Goal: Navigation & Orientation: Find specific page/section

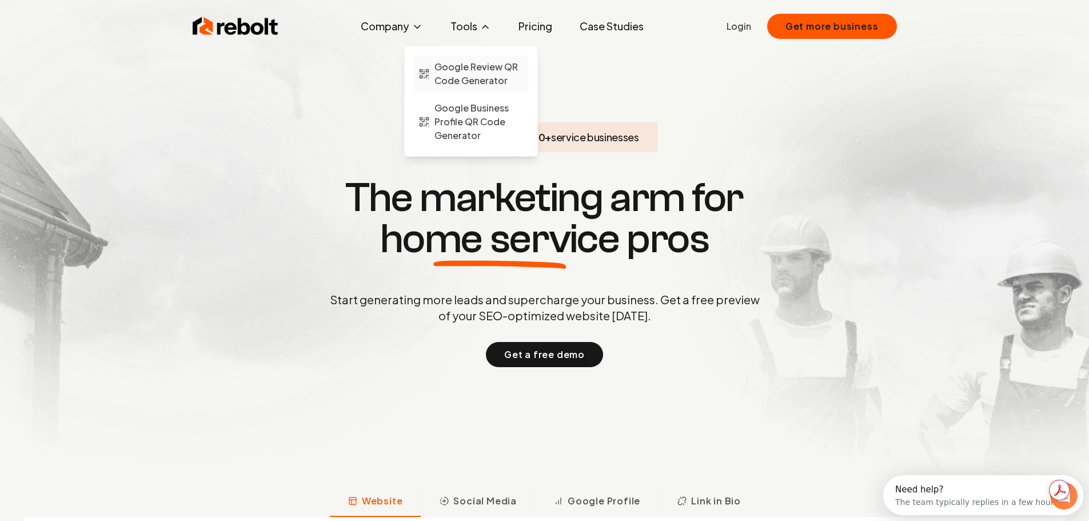
click at [483, 68] on span "Google Review QR Code Generator" at bounding box center [479, 73] width 89 height 27
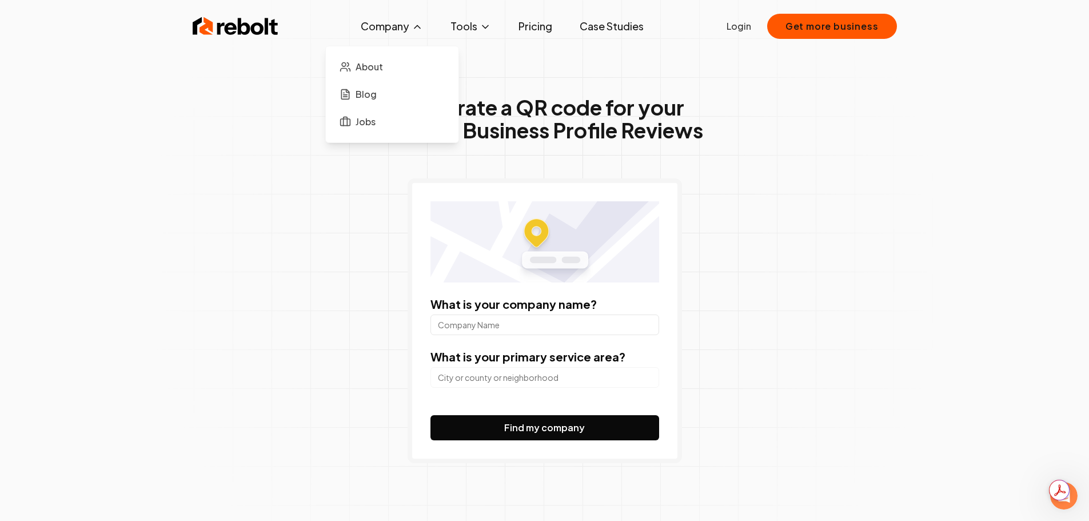
click at [406, 31] on button "Company" at bounding box center [392, 26] width 81 height 23
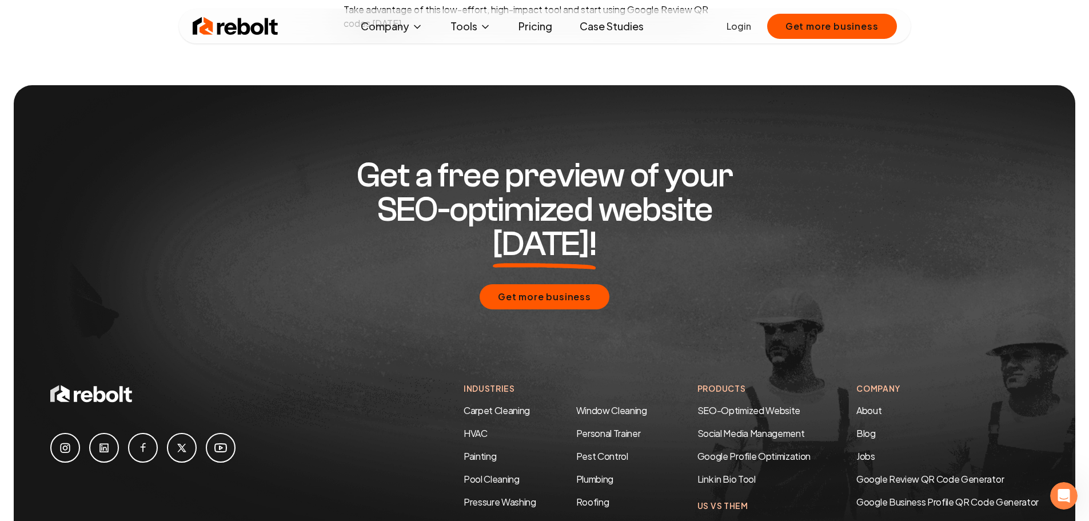
scroll to position [5111, 0]
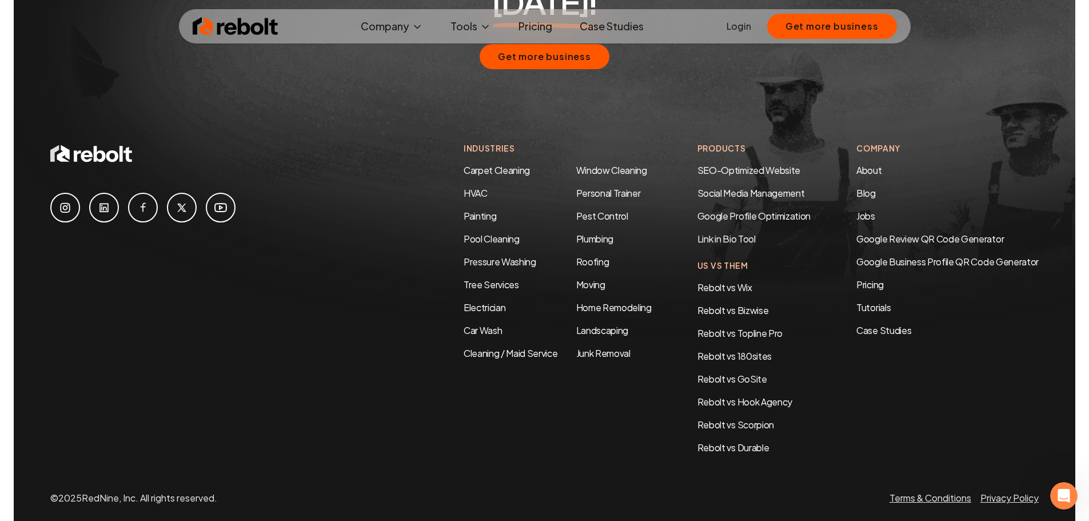
drag, startPoint x: 1094, startPoint y: 87, endPoint x: 18, endPoint y: 7, distance: 1079.2
click at [70, 203] on icon at bounding box center [65, 208] width 10 height 10
click at [879, 164] on link "About" at bounding box center [869, 170] width 25 height 12
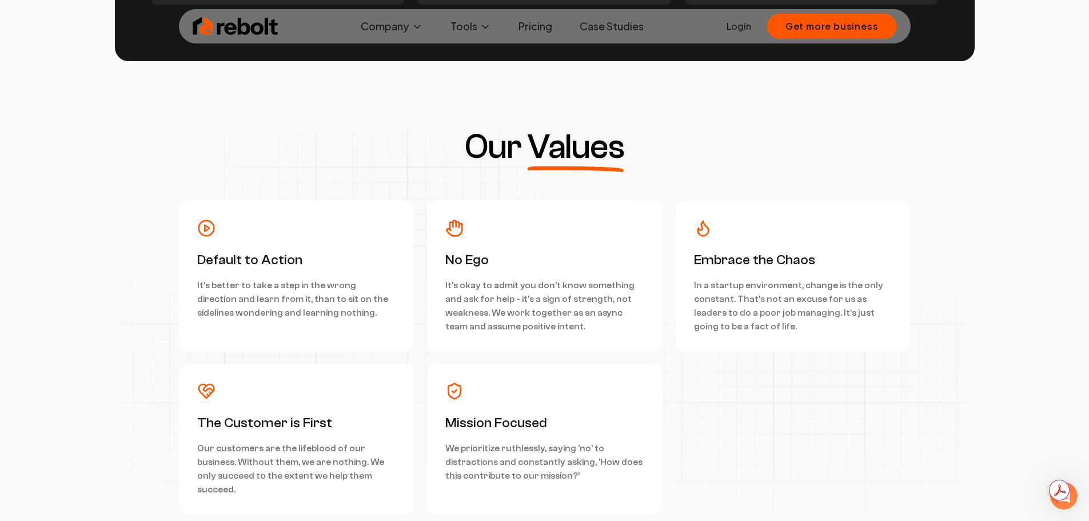
scroll to position [2859, 0]
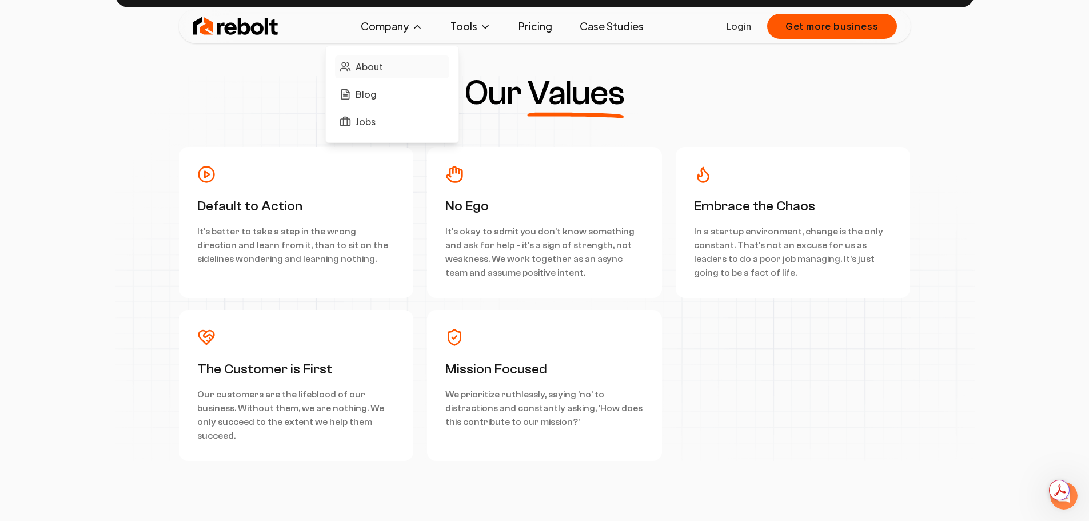
click at [388, 65] on link "About" at bounding box center [392, 66] width 114 height 23
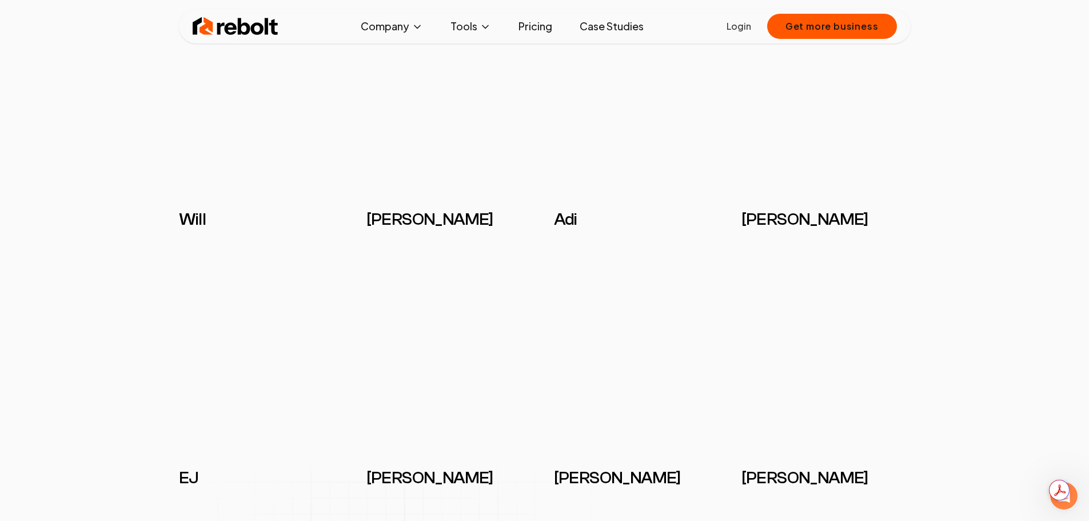
scroll to position [858, 0]
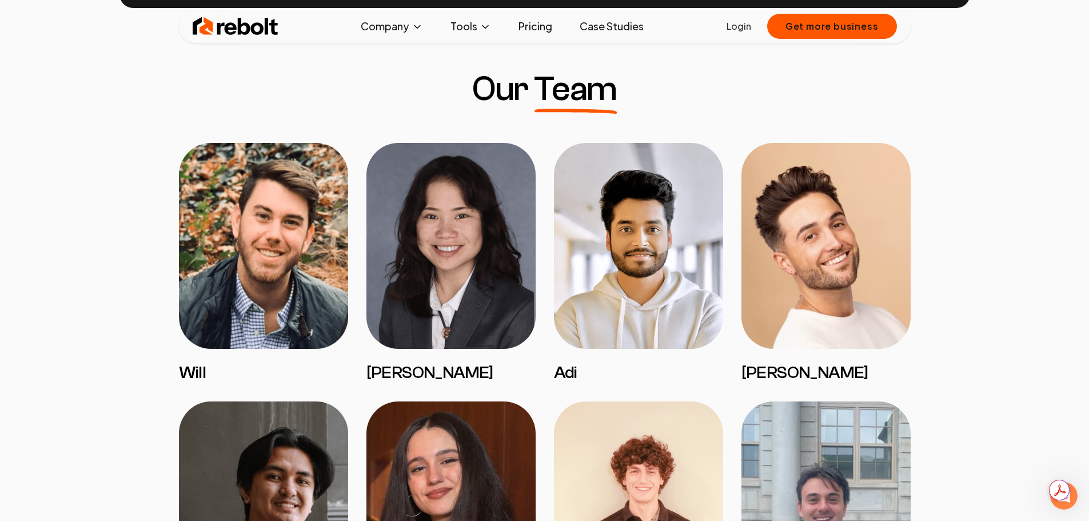
click at [272, 303] on img at bounding box center [263, 246] width 169 height 206
click at [184, 371] on h3 "Will" at bounding box center [263, 373] width 169 height 21
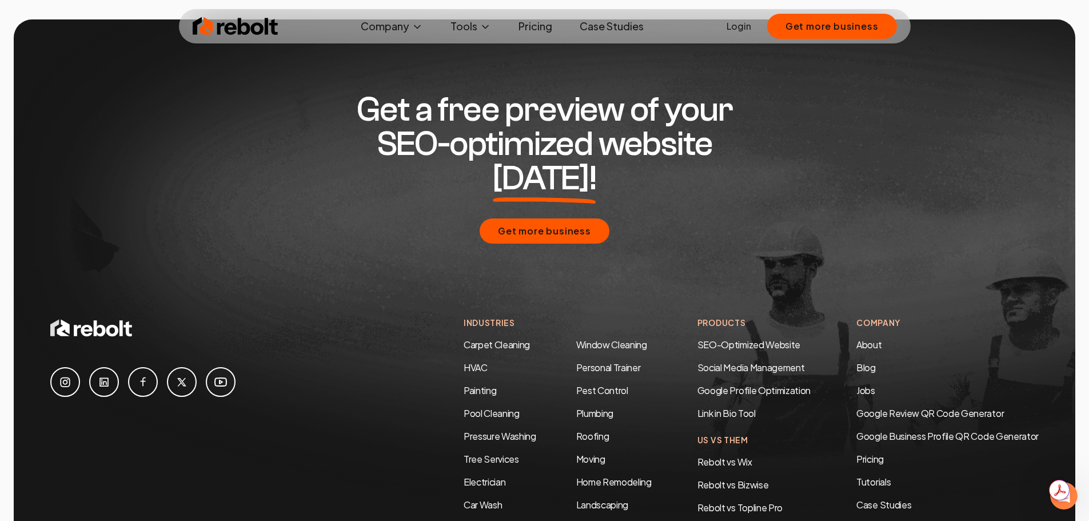
scroll to position [3535, 0]
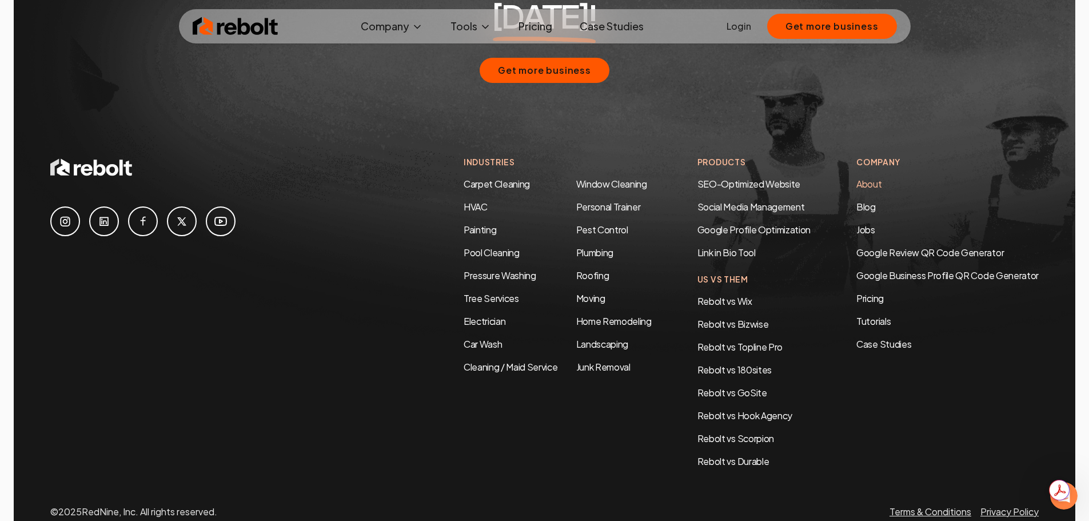
click at [867, 178] on link "About" at bounding box center [869, 184] width 25 height 12
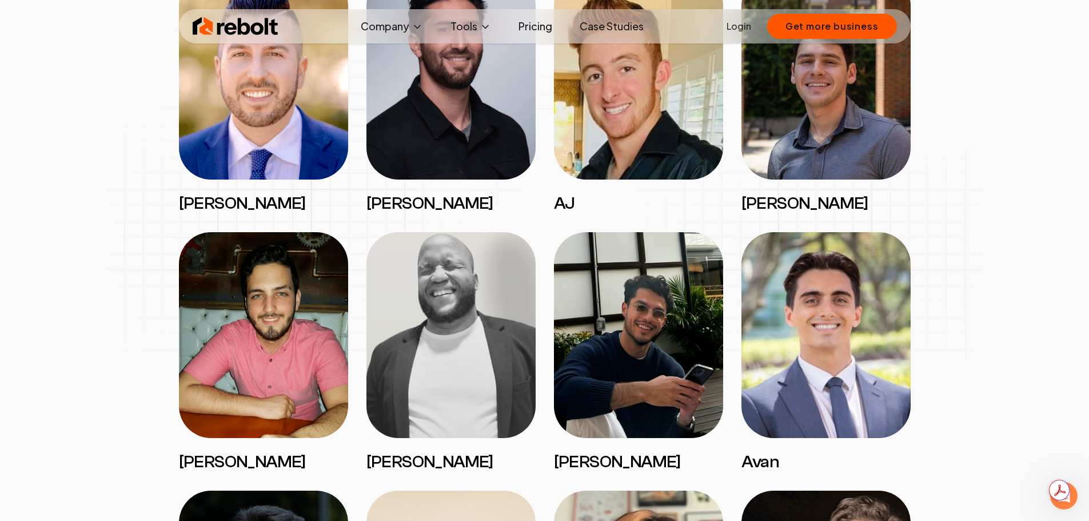
scroll to position [1887, 0]
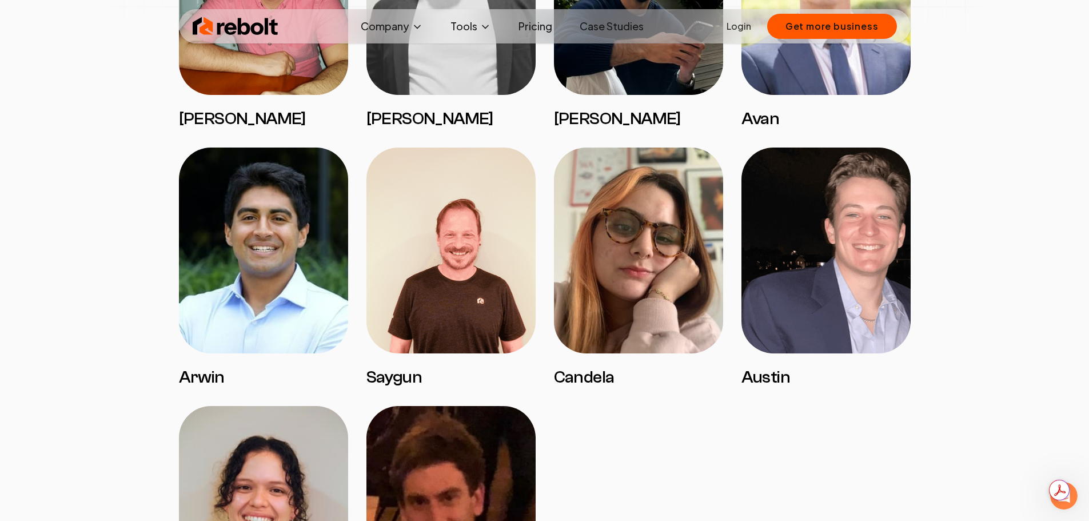
click at [824, 315] on img at bounding box center [826, 251] width 169 height 206
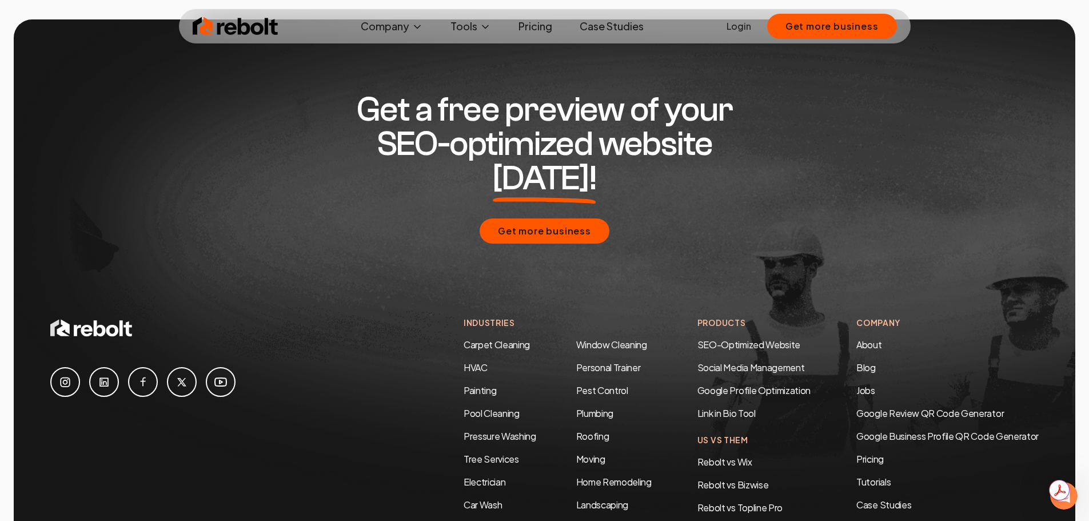
scroll to position [3535, 0]
